Goal: Task Accomplishment & Management: Manage account settings

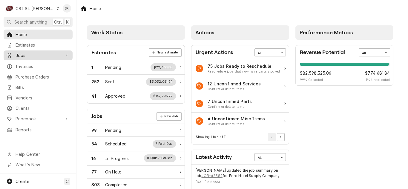
click at [36, 52] on span "Jobs" at bounding box center [38, 55] width 45 height 6
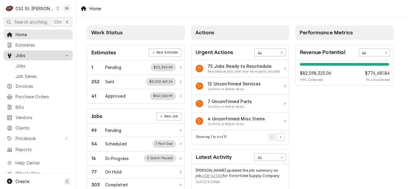
click at [31, 66] on span "Jobs" at bounding box center [43, 66] width 54 height 6
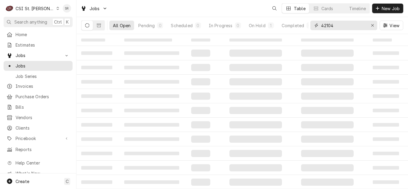
click at [309, 22] on div "All Open Pending 0 Scheduled 0 In Progress 0 On Hold 1 Completed 0 42104 View" at bounding box center [242, 25] width 322 height 17
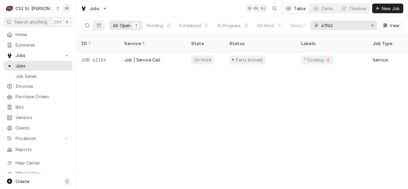
type input "41962"
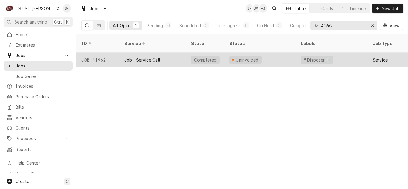
click at [148, 57] on div "Job | Service Call" at bounding box center [152, 60] width 67 height 14
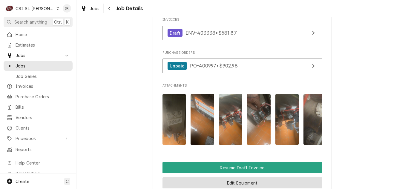
scroll to position [686, 0]
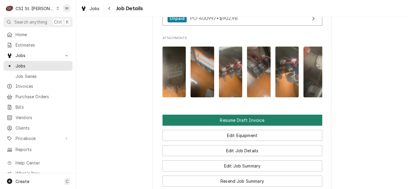
click at [235, 125] on button "Resume Draft Invoice" at bounding box center [242, 120] width 160 height 11
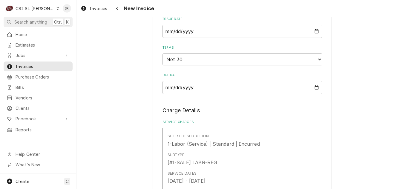
scroll to position [298, 0]
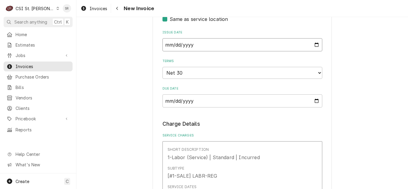
click at [315, 38] on input "2025-08-22" at bounding box center [242, 44] width 160 height 13
type textarea "x"
type input "2025-08-31"
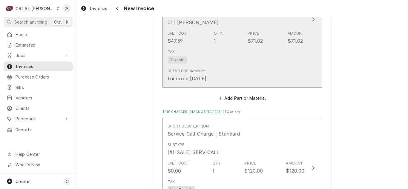
click at [186, 68] on div "Detailed Summary" at bounding box center [186, 70] width 38 height 5
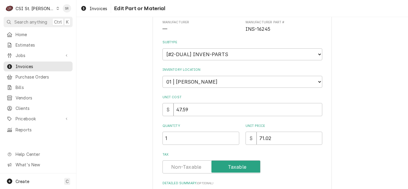
scroll to position [146, 0]
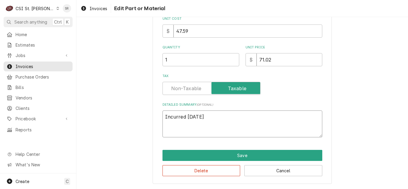
drag, startPoint x: 205, startPoint y: 117, endPoint x: 133, endPoint y: 114, distance: 72.3
click at [133, 114] on div "Use the fields below to edit this part or material: Short Description PUSHBUTTO…" at bounding box center [241, 33] width 331 height 312
type textarea "x"
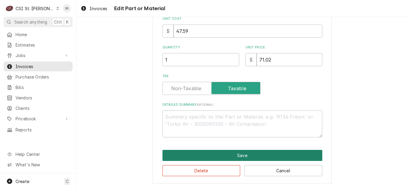
click at [238, 155] on button "Save" at bounding box center [242, 155] width 160 height 11
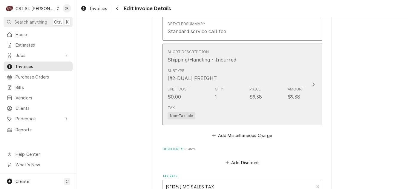
click at [242, 84] on div "Unit Cost $0.00 Qty. 1 Price $9.38 Amount $9.38" at bounding box center [235, 93] width 137 height 19
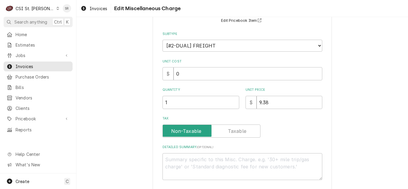
scroll to position [99, 0]
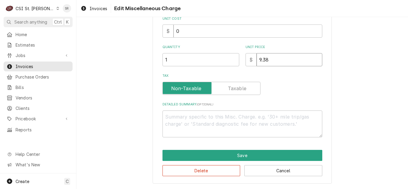
drag, startPoint x: 257, startPoint y: 61, endPoint x: 250, endPoint y: 61, distance: 6.9
click at [250, 61] on div "$ 9.38" at bounding box center [283, 59] width 77 height 13
type textarea "x"
type input ".38"
type textarea "x"
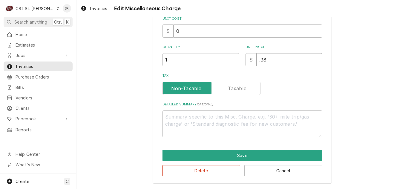
type input "1.38"
type textarea "x"
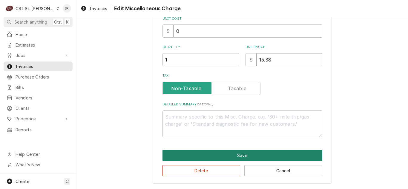
type input "15.38"
click at [248, 152] on button "Save" at bounding box center [242, 155] width 160 height 11
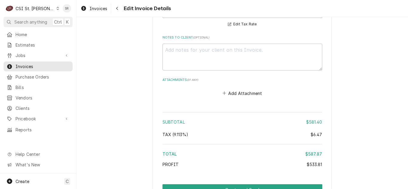
scroll to position [1114, 0]
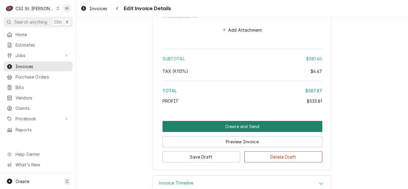
click at [258, 121] on button "Create and Send" at bounding box center [242, 126] width 160 height 11
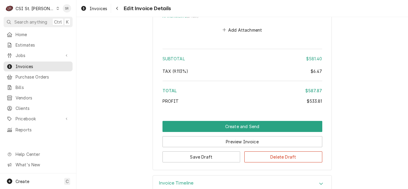
scroll to position [1095, 0]
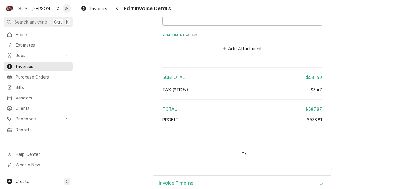
type textarea "x"
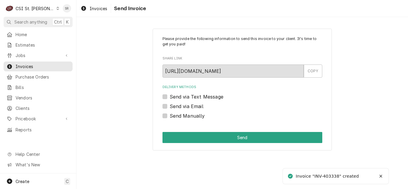
click at [192, 104] on label "Send via Email" at bounding box center [187, 106] width 34 height 7
click at [192, 104] on input "Send via Email" at bounding box center [250, 109] width 160 height 13
checkbox input "true"
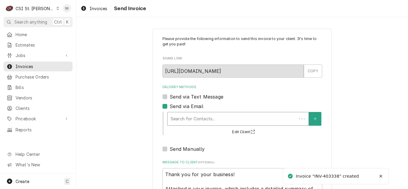
click at [209, 113] on div "Delivery Methods" at bounding box center [231, 118] width 123 height 11
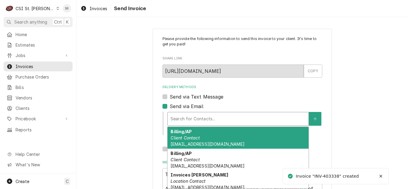
click at [205, 145] on span "ap@clarendaleofstpeters.com" at bounding box center [207, 143] width 74 height 5
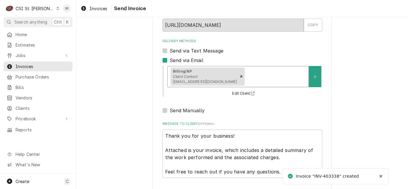
scroll to position [71, 0]
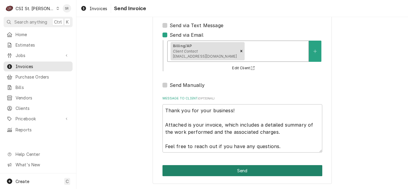
click at [241, 170] on button "Send" at bounding box center [242, 170] width 160 height 11
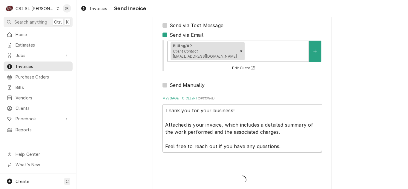
type textarea "x"
